Goal: Information Seeking & Learning: Learn about a topic

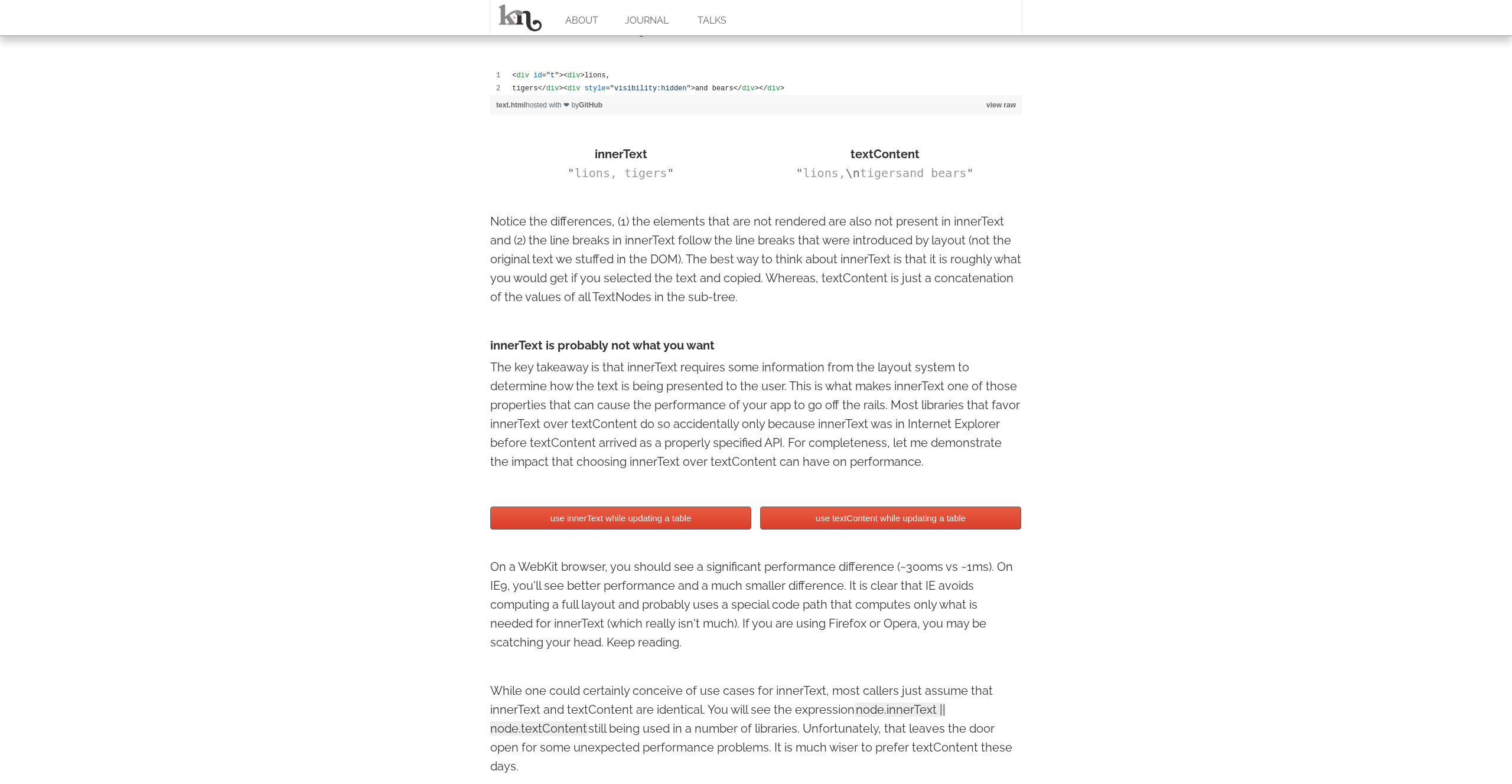
scroll to position [829, 0]
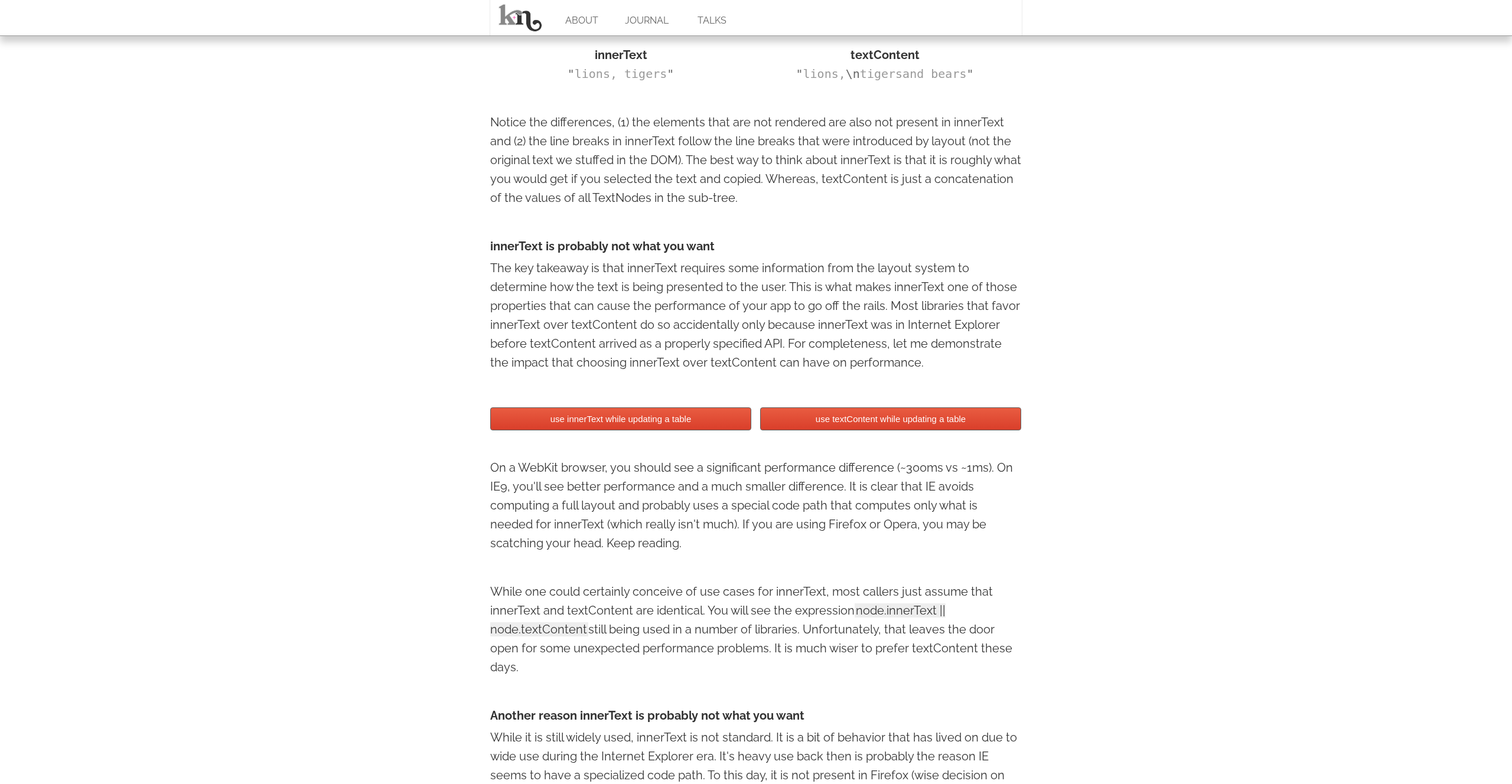
click at [652, 421] on button "use innerText while updating a table" at bounding box center [620, 419] width 261 height 23
click at [806, 419] on button "use textContent while updating a table" at bounding box center [890, 419] width 261 height 23
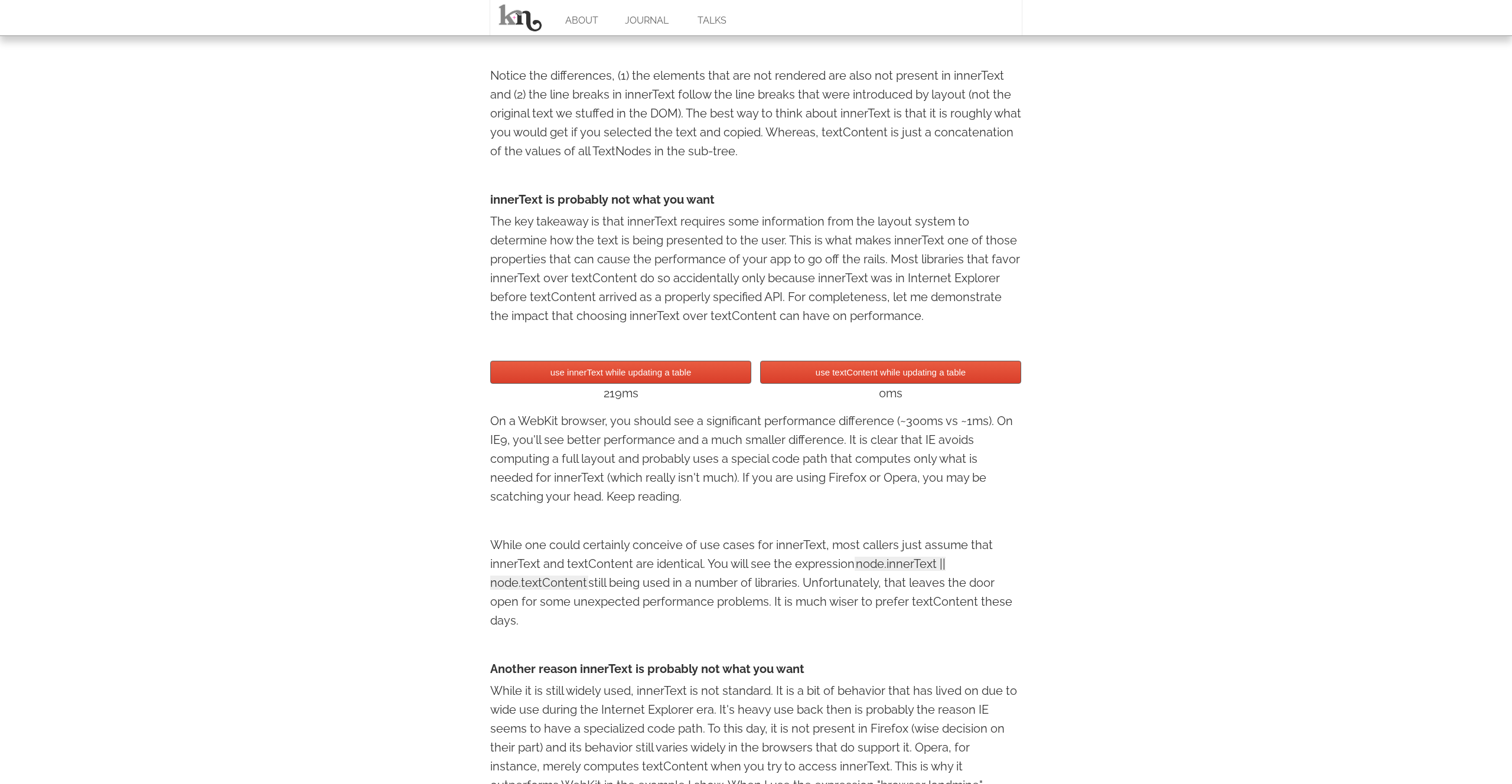
scroll to position [884, 0]
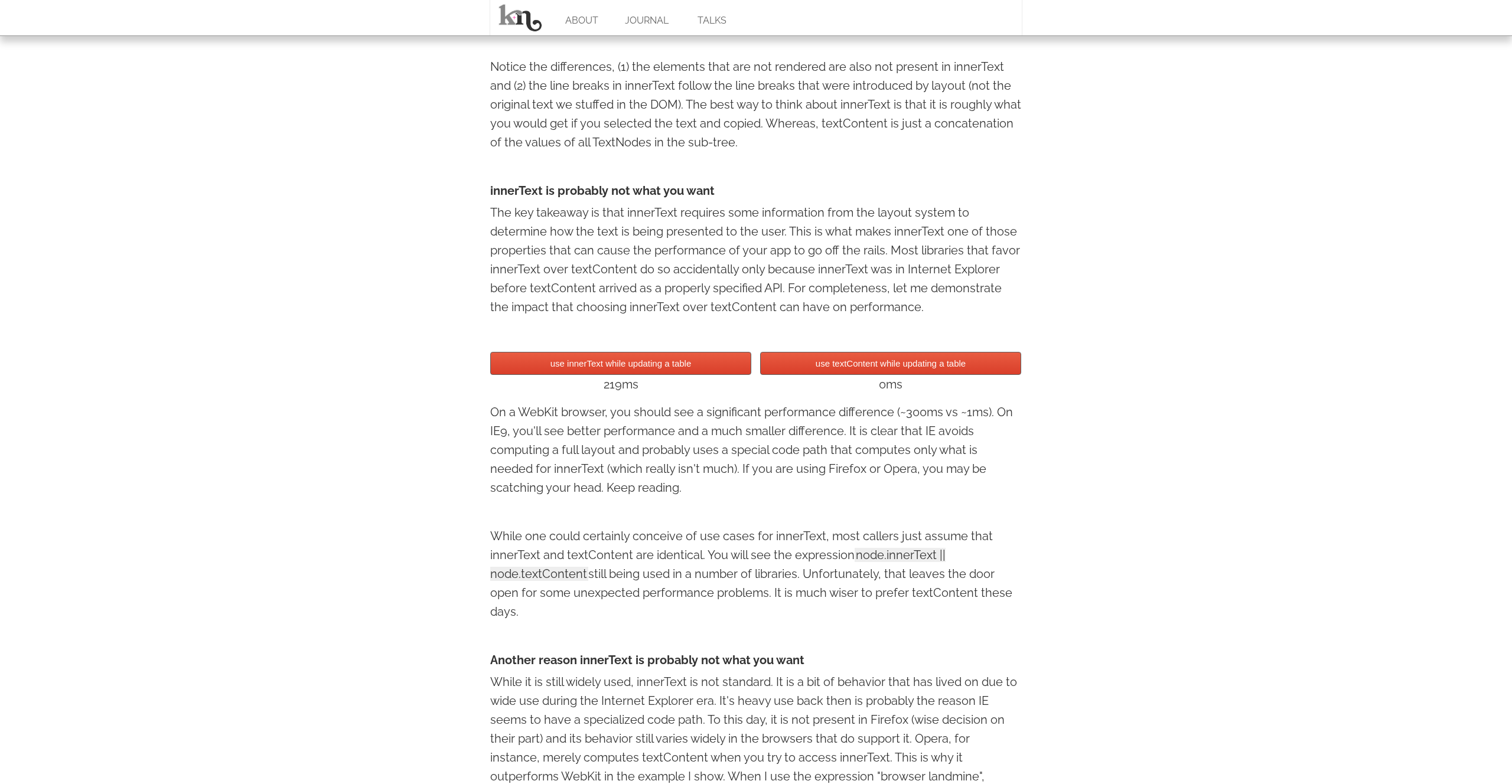
click at [826, 369] on button "use textContent while updating a table" at bounding box center [890, 364] width 261 height 23
click at [682, 367] on button "use innerText while updating a table" at bounding box center [620, 364] width 261 height 23
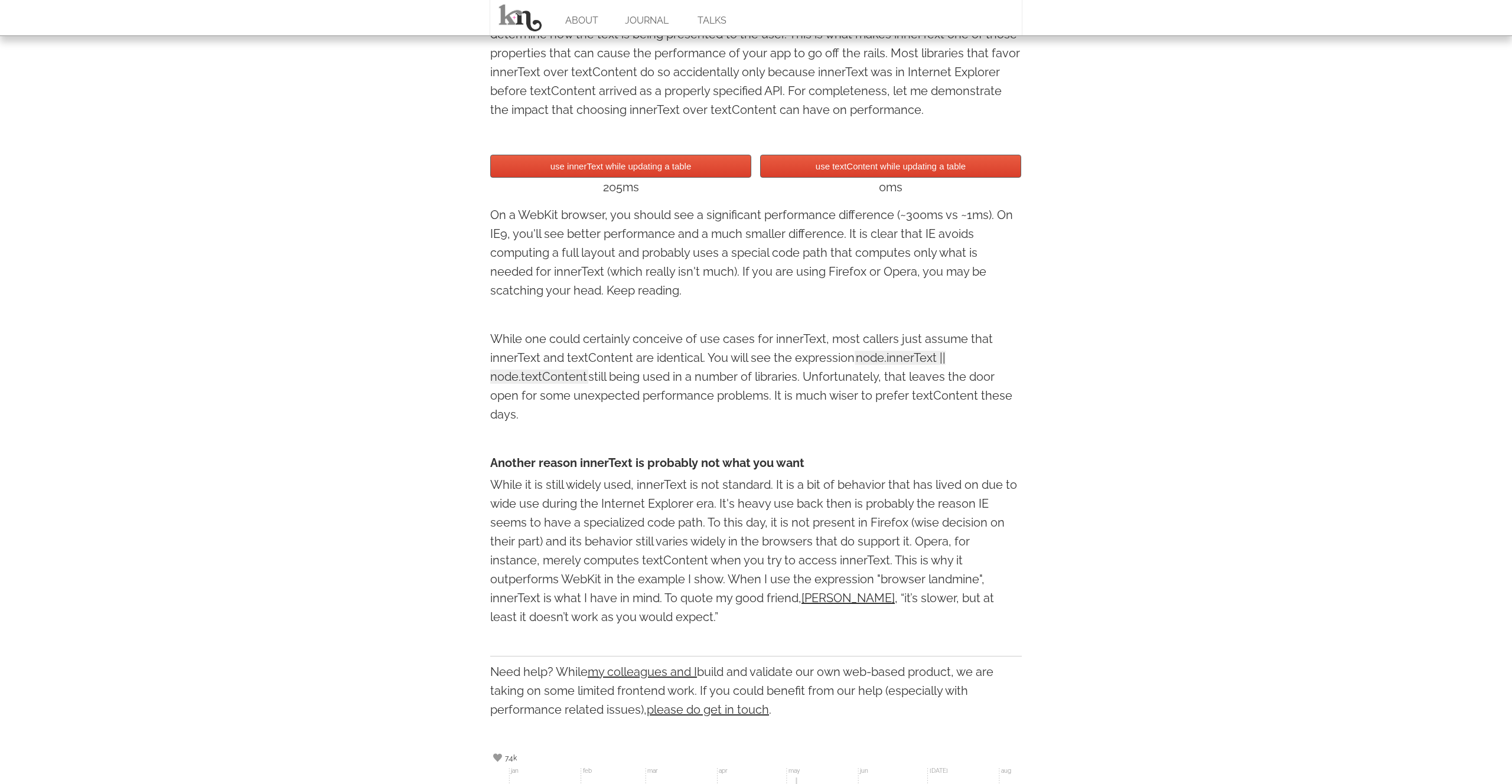
scroll to position [1083, 0]
click at [592, 377] on p "While one could certainly conceive of use cases for innerText, most callers jus…" at bounding box center [756, 376] width 532 height 94
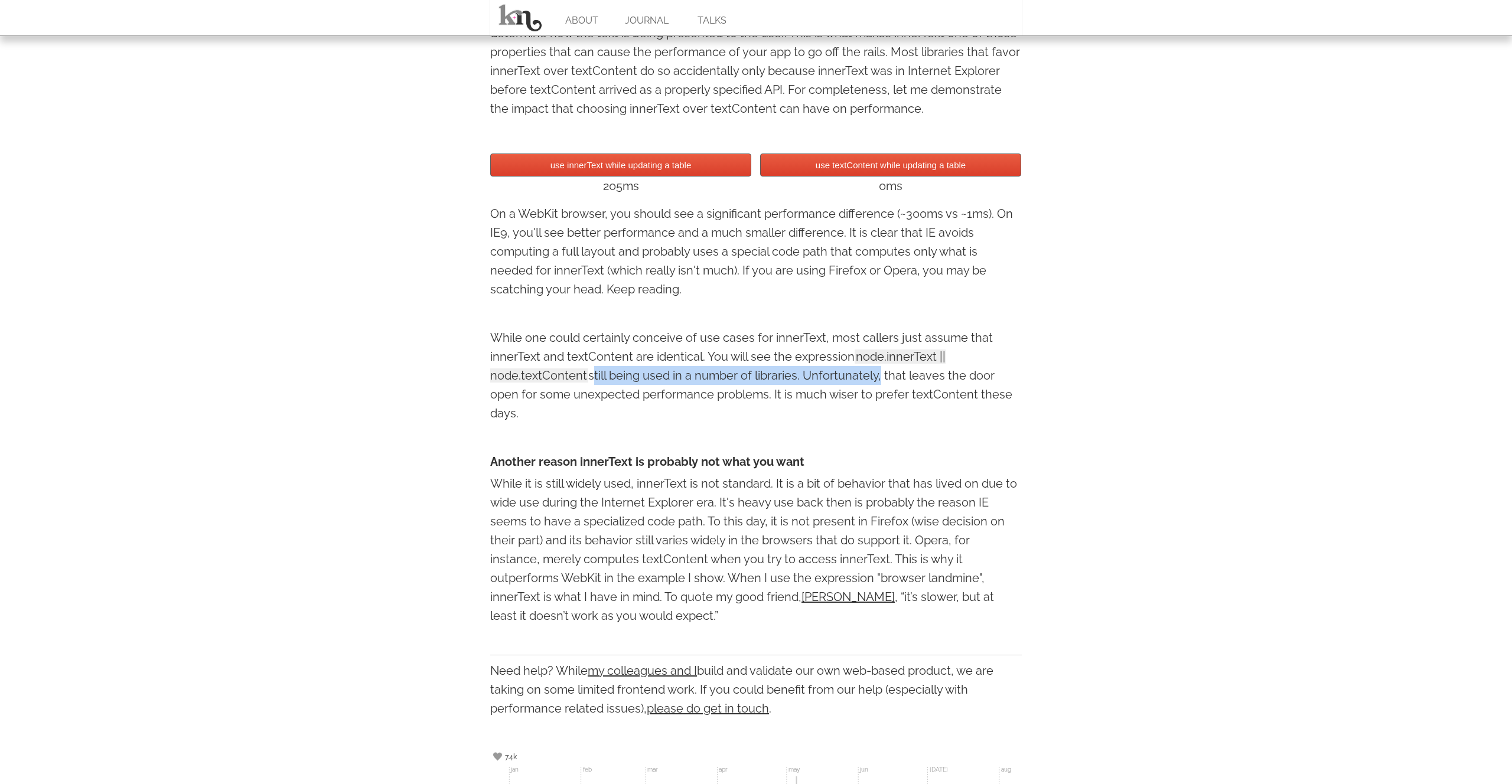
drag, startPoint x: 592, startPoint y: 377, endPoint x: 830, endPoint y: 374, distance: 238.0
click at [830, 374] on p "While one could certainly conceive of use cases for innerText, most callers jus…" at bounding box center [756, 376] width 532 height 94
click at [830, 374] on p "While one could certainly conceive of use cases for innerText, most callers jus…" at bounding box center [756, 376] width 532 height 94
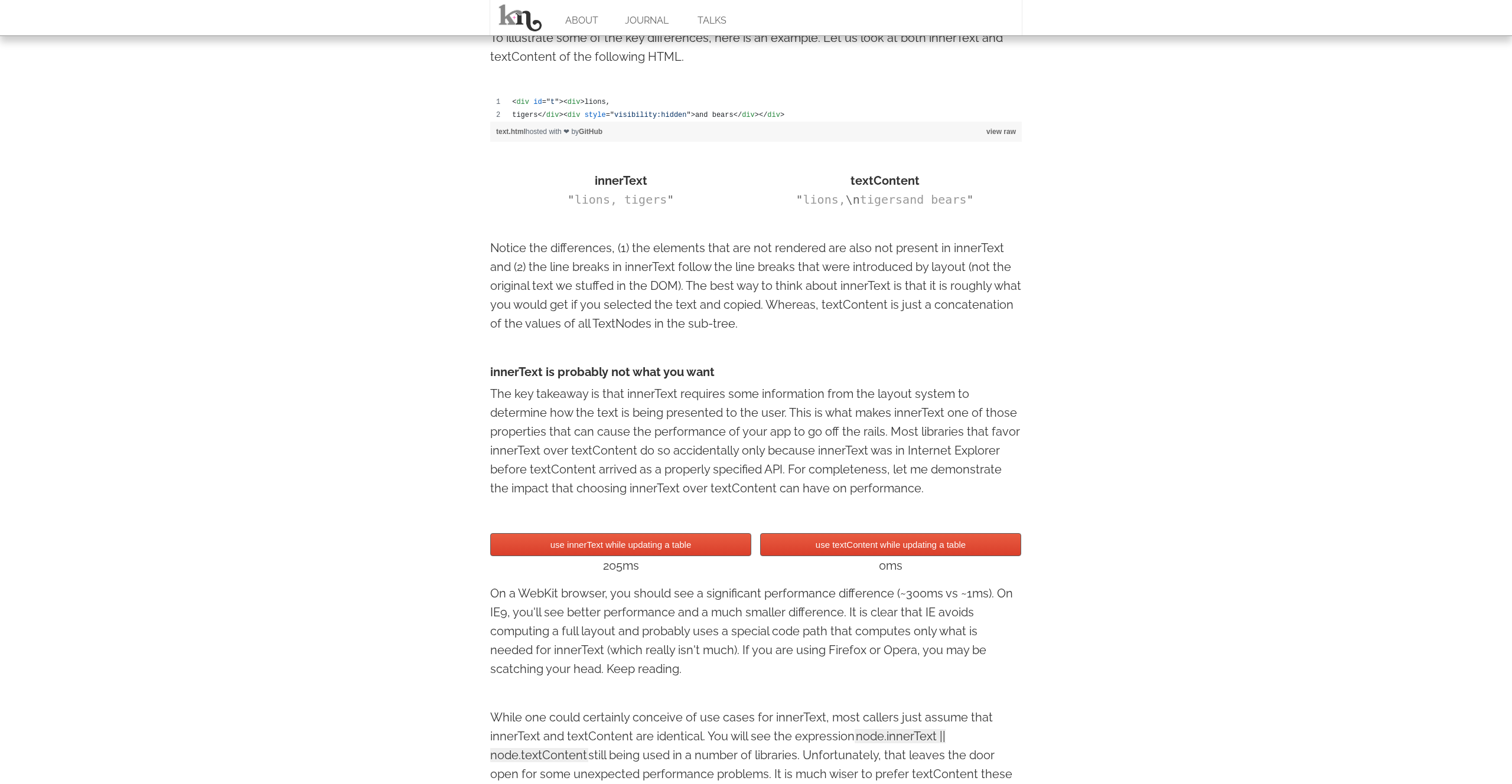
scroll to position [696, 0]
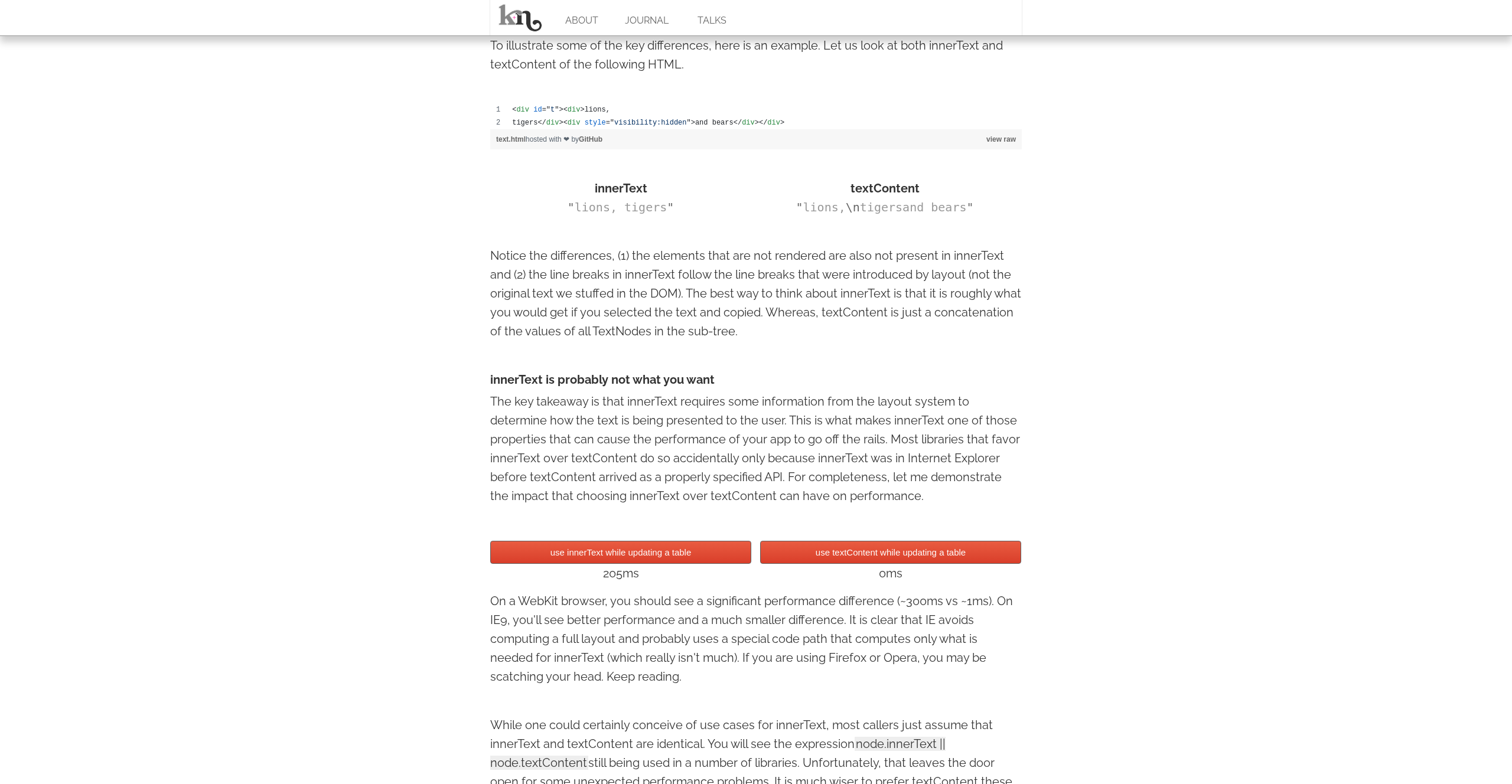
click at [640, 560] on button "use innerText while updating a table" at bounding box center [620, 552] width 261 height 23
click at [795, 552] on button "use textContent while updating a table" at bounding box center [890, 552] width 261 height 23
click at [805, 554] on button "use textContent while updating a table" at bounding box center [890, 552] width 261 height 23
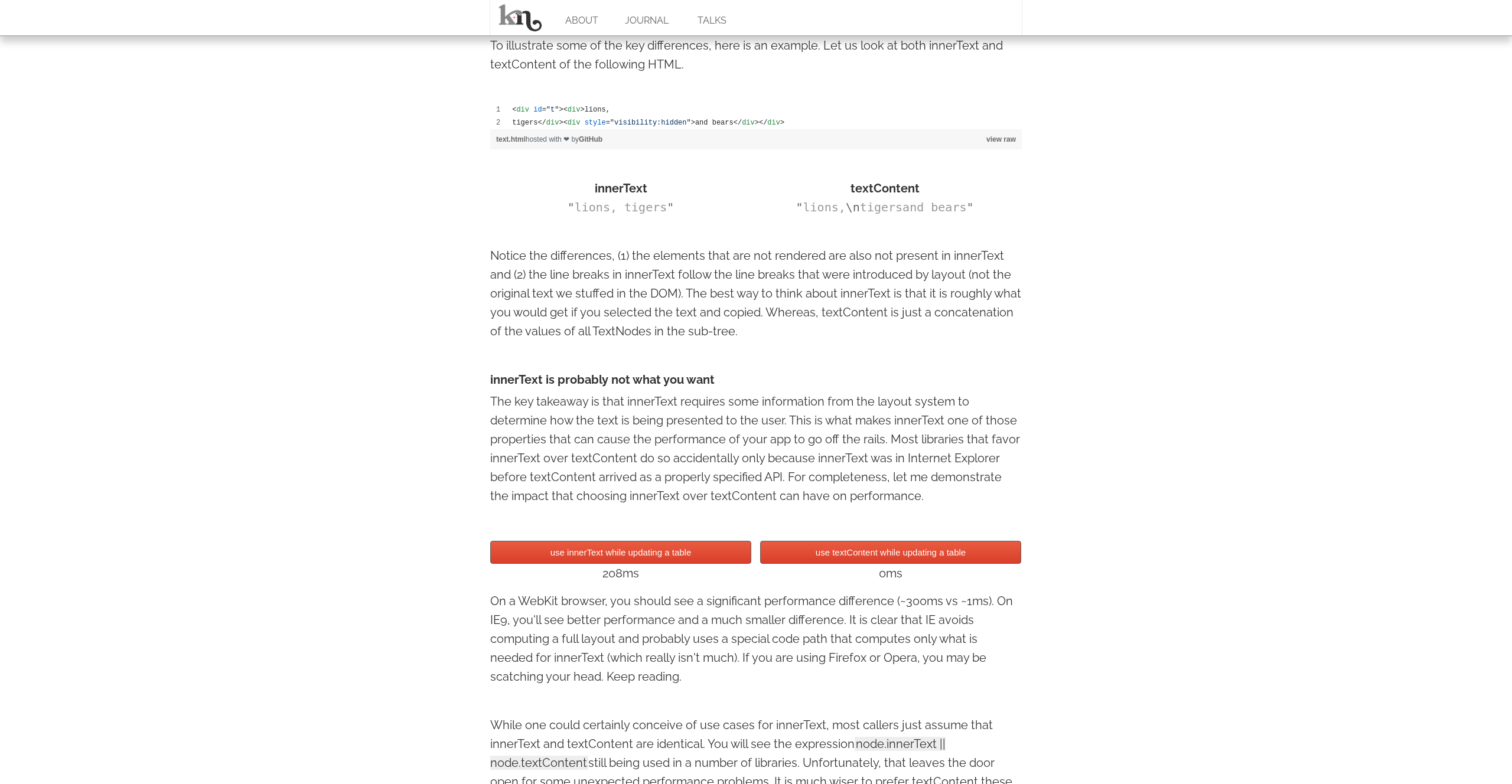
click at [805, 554] on button "use textContent while updating a table" at bounding box center [890, 552] width 261 height 23
click at [702, 569] on div "208ms" at bounding box center [620, 573] width 261 height 19
click at [702, 556] on button "use innerText while updating a table" at bounding box center [620, 552] width 261 height 23
click at [787, 557] on button "use textContent while updating a table" at bounding box center [890, 552] width 261 height 23
click at [724, 553] on button "use innerText while updating a table" at bounding box center [620, 552] width 261 height 23
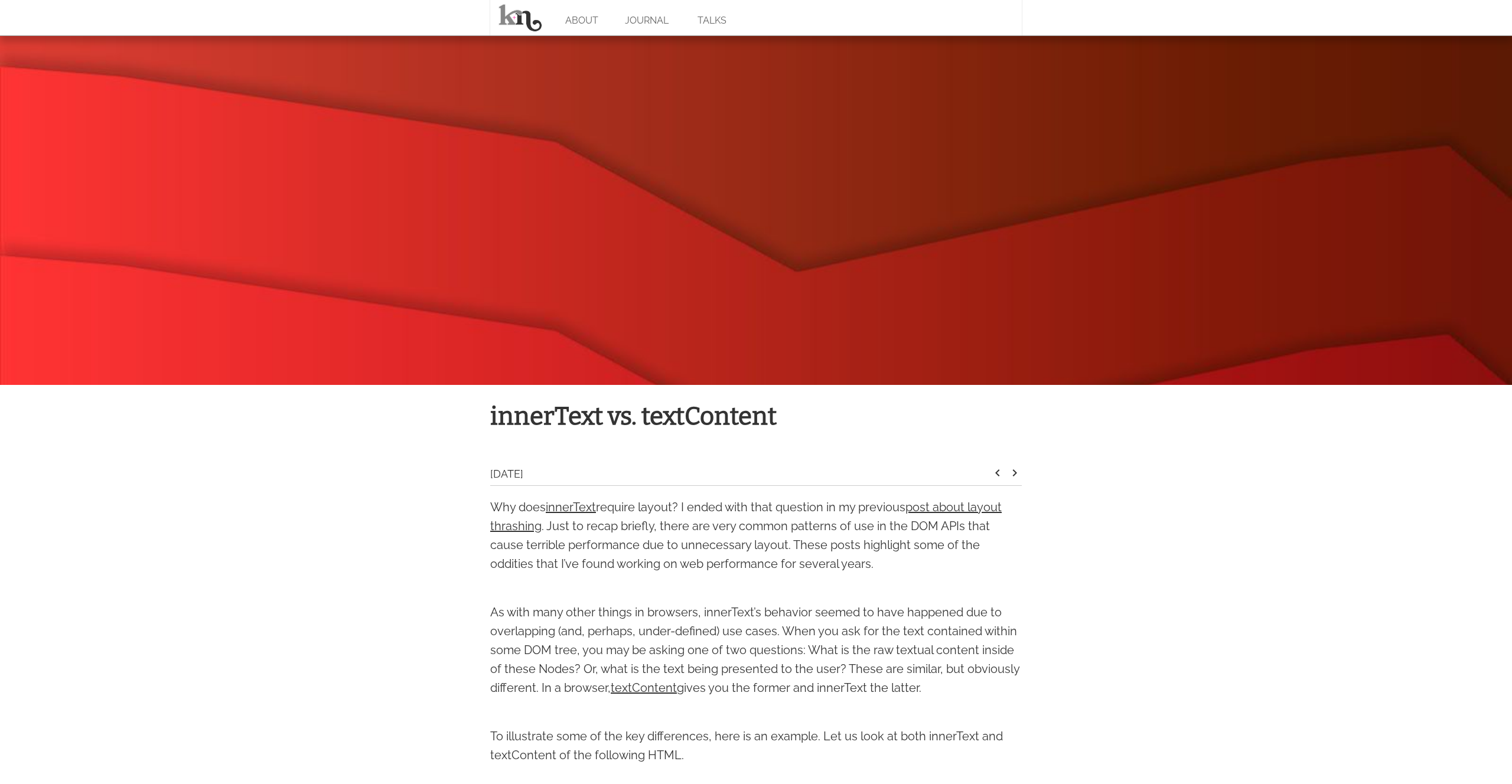
scroll to position [0, 0]
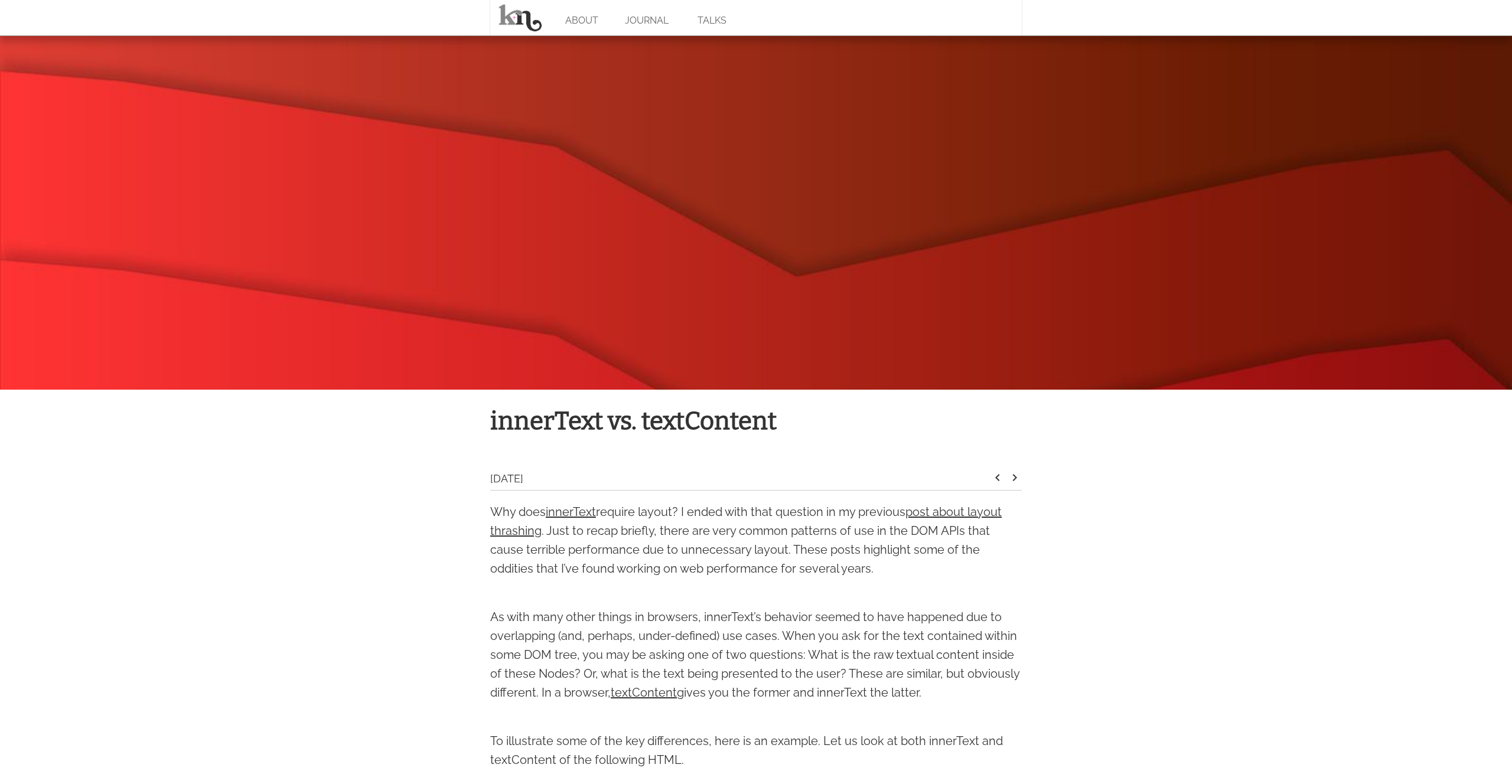
click at [1158, 34] on div "ABOUT JOURNAL TALKS" at bounding box center [756, 18] width 1512 height 36
